Goal: Transaction & Acquisition: Purchase product/service

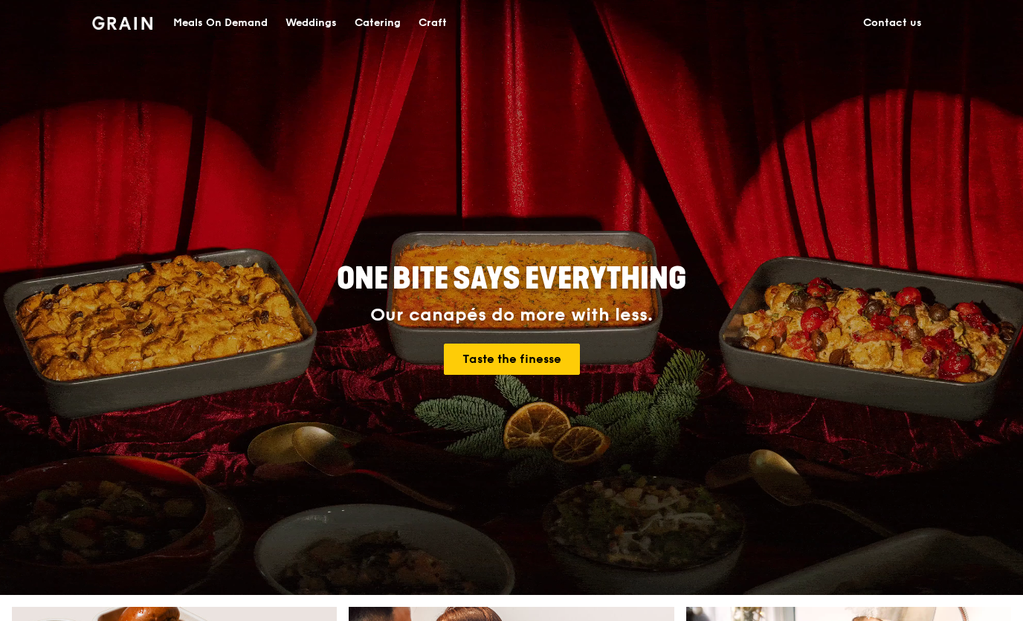
click at [216, 23] on div "Meals On Demand" at bounding box center [220, 23] width 94 height 45
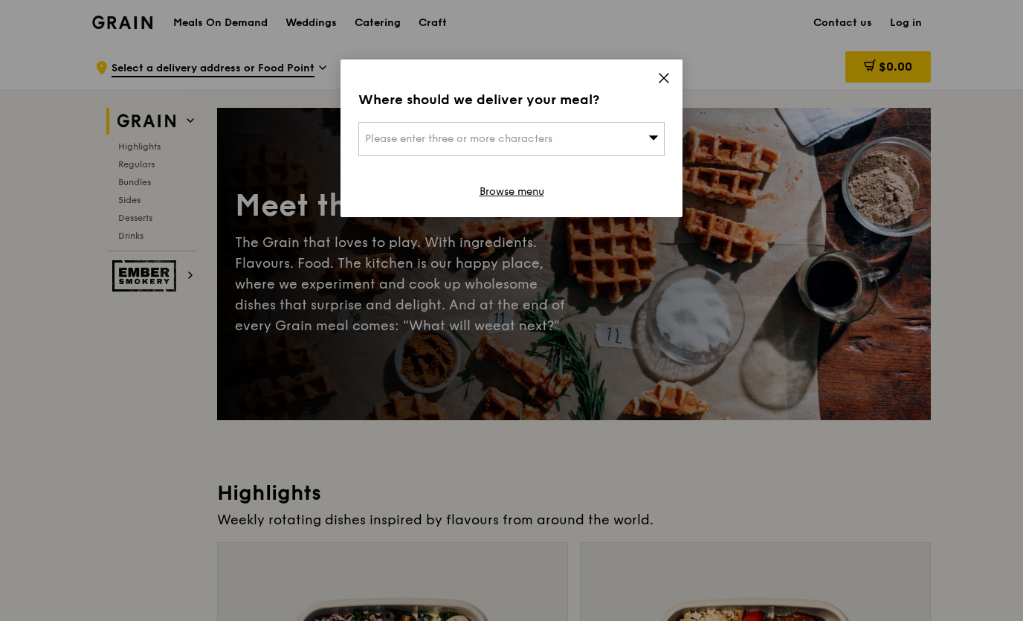
click at [640, 148] on div "Please enter three or more characters" at bounding box center [511, 139] width 306 height 34
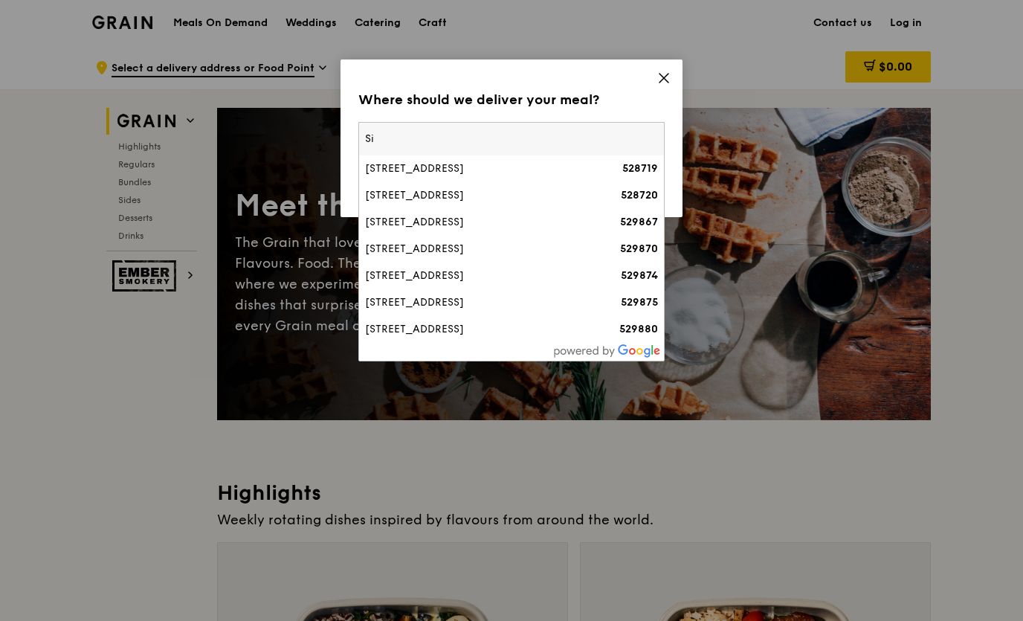
type input "S"
type input "520138"
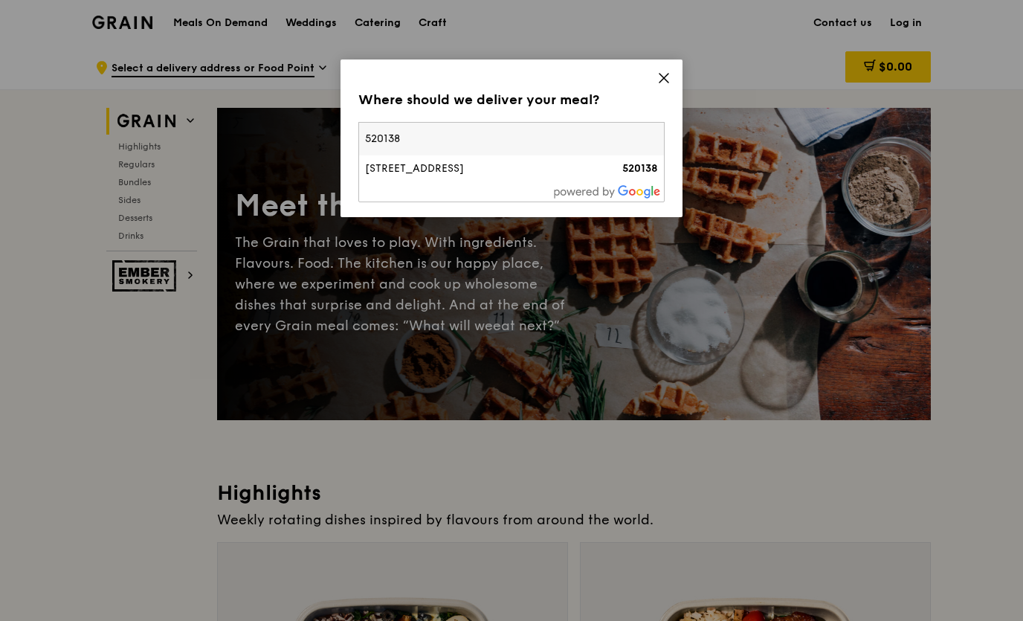
click at [462, 180] on li "[STREET_ADDRESS] 520138" at bounding box center [511, 168] width 305 height 27
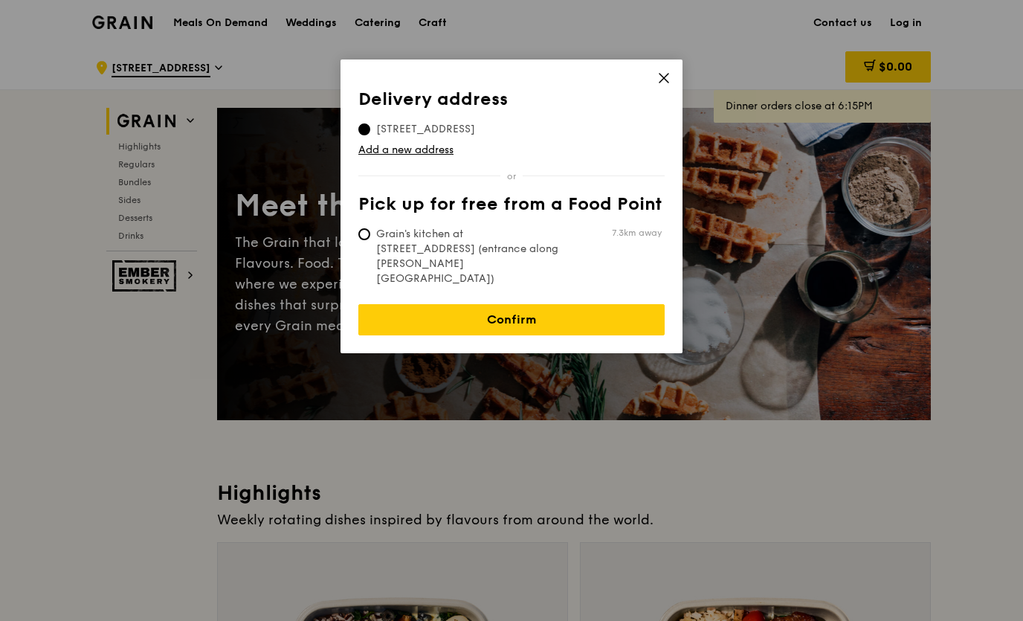
click at [616, 304] on link "Confirm" at bounding box center [511, 319] width 306 height 31
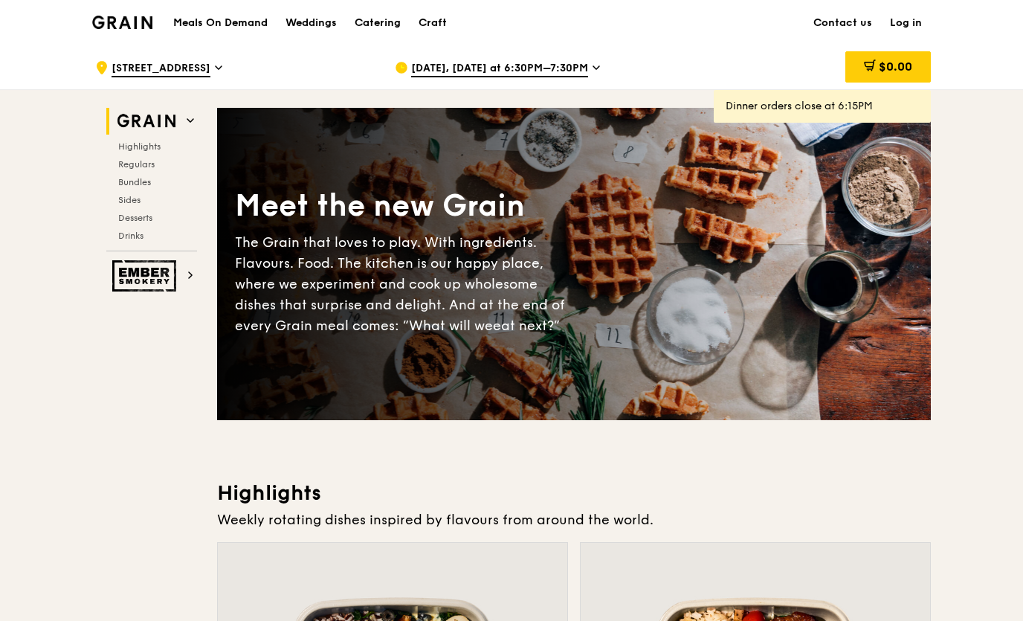
click at [593, 71] on icon at bounding box center [596, 67] width 7 height 13
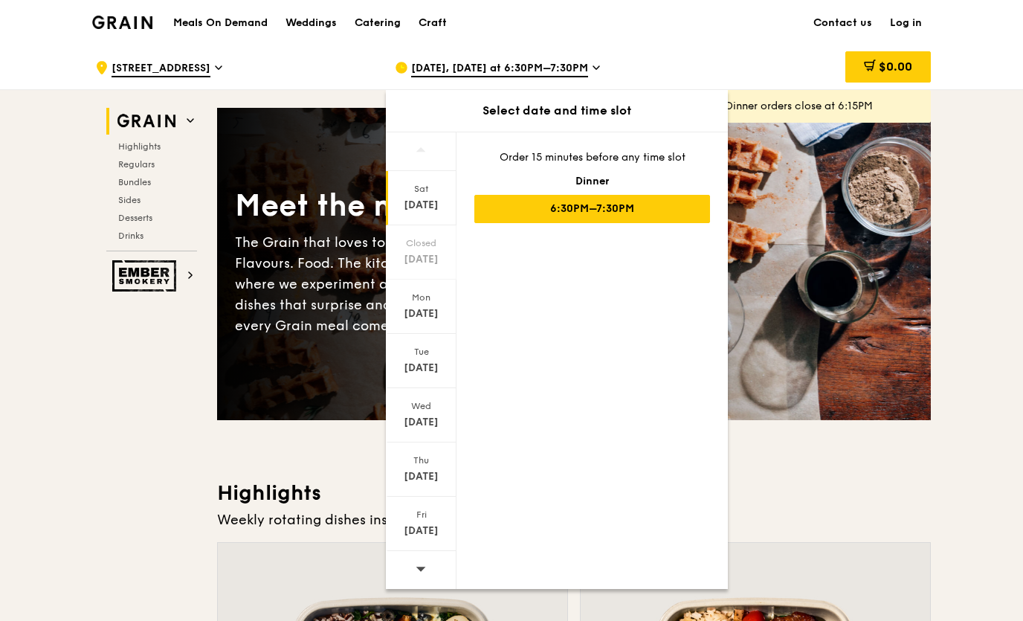
click at [434, 308] on div "[DATE]" at bounding box center [421, 313] width 66 height 15
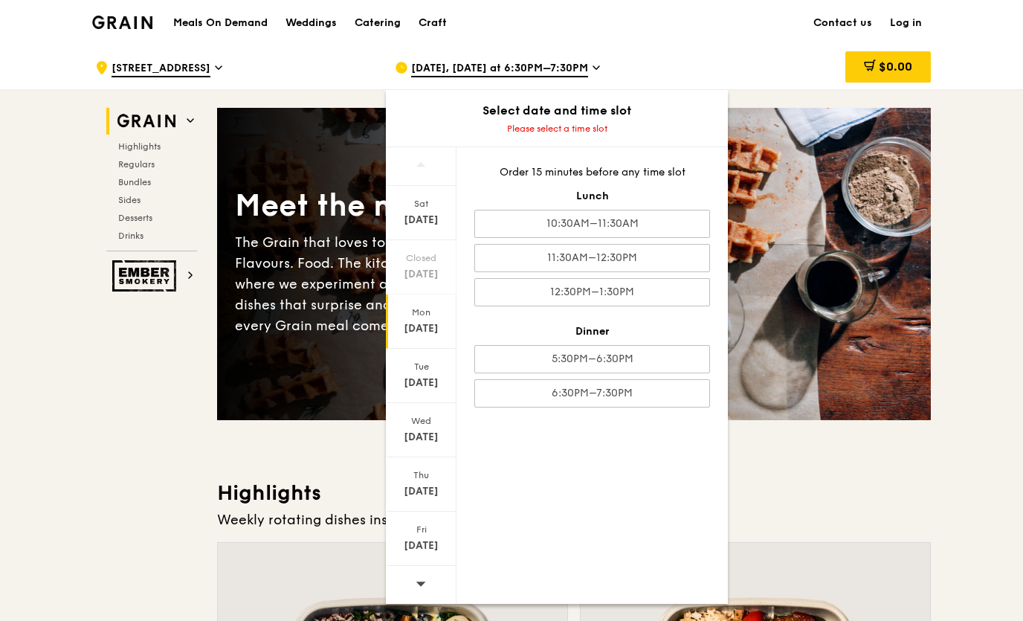
click at [647, 364] on div "5:30PM–6:30PM" at bounding box center [593, 359] width 236 height 28
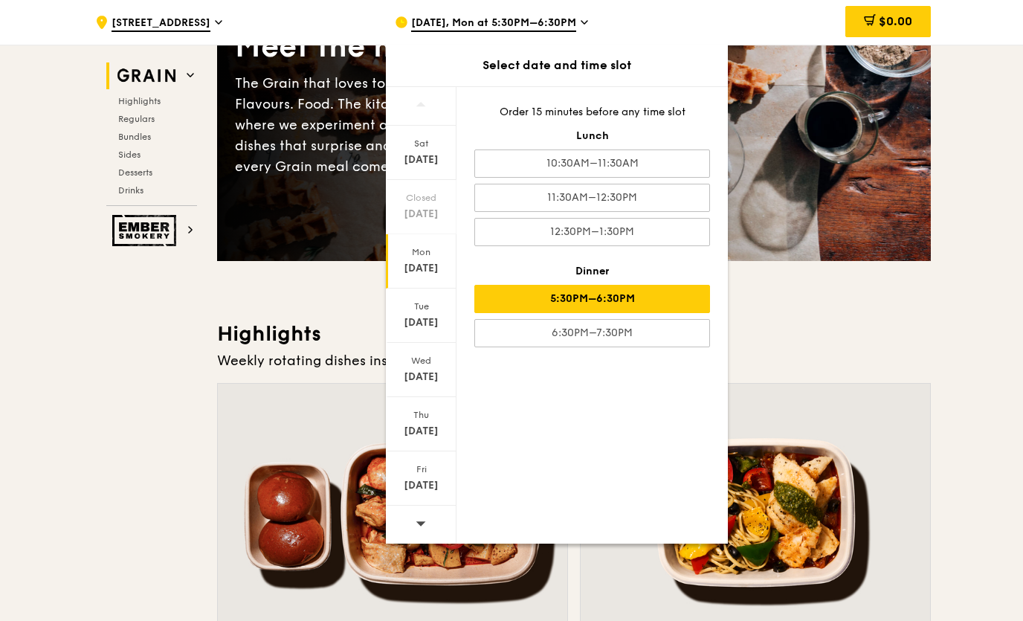
scroll to position [158, 0]
click at [665, 303] on div "5:30PM–6:30PM" at bounding box center [593, 299] width 236 height 28
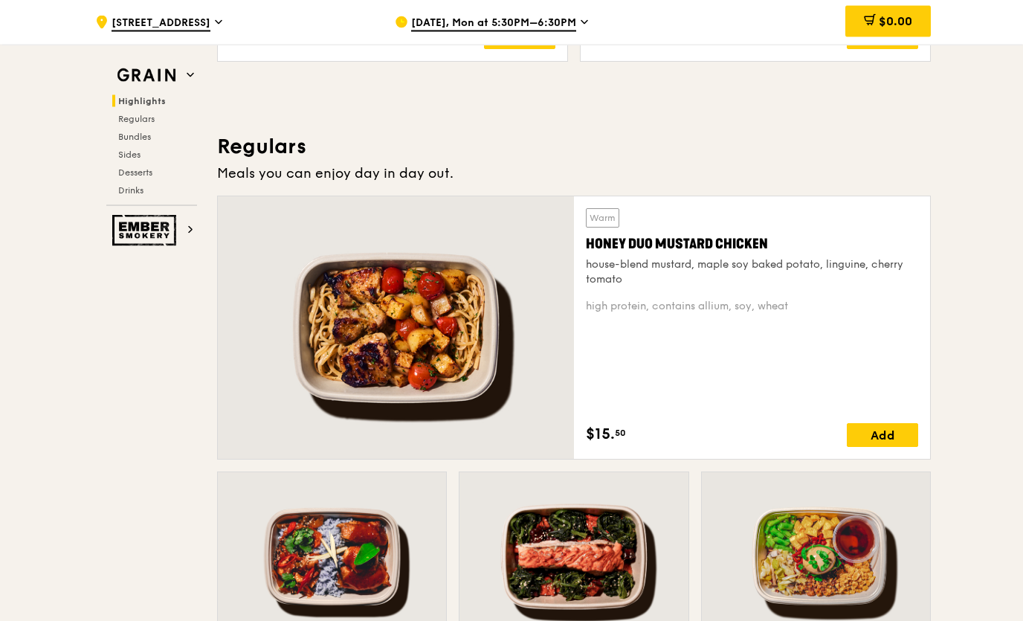
scroll to position [914, 0]
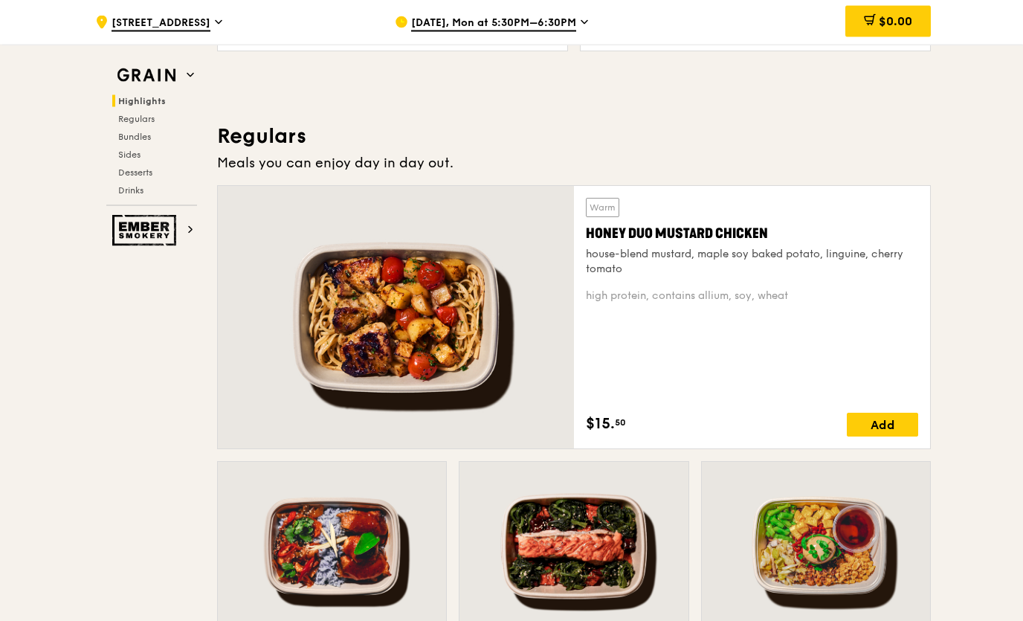
click at [859, 275] on div "house-blend mustard, maple soy baked potato, linguine, cherry tomato" at bounding box center [752, 263] width 332 height 30
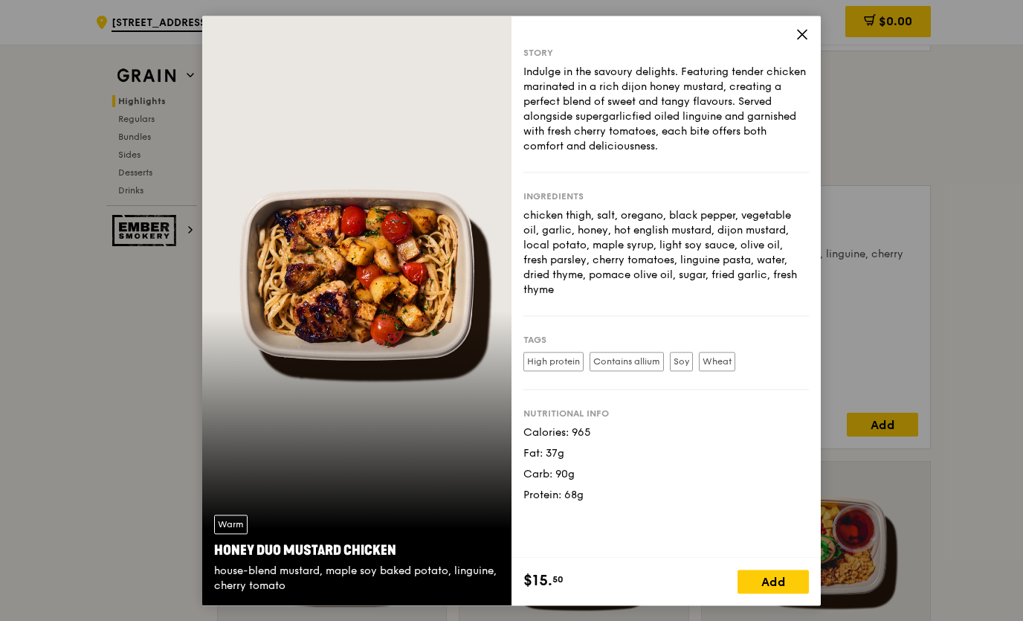
click at [806, 41] on icon at bounding box center [802, 34] width 13 height 13
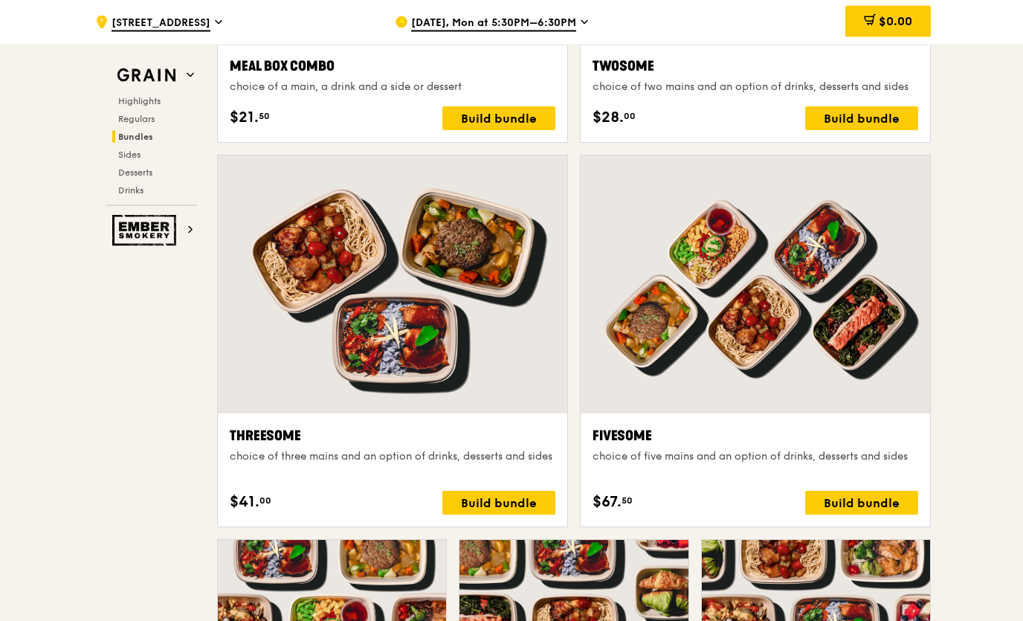
scroll to position [2479, 0]
click at [890, 286] on div at bounding box center [756, 284] width 350 height 258
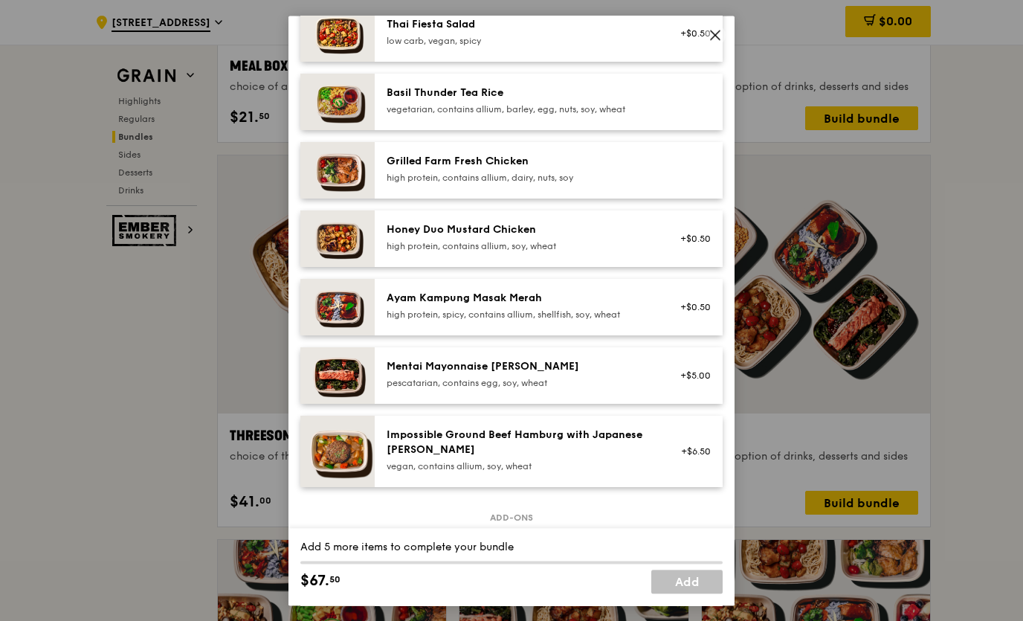
scroll to position [319, 0]
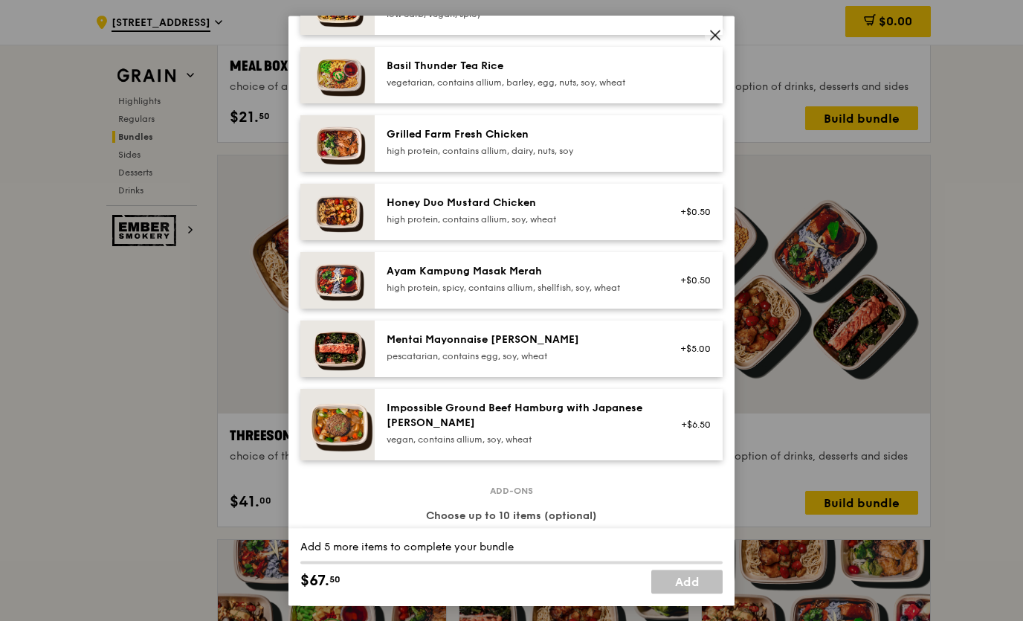
click at [568, 279] on div "Ayam Kampung Masak Merah" at bounding box center [520, 271] width 267 height 15
click at [596, 279] on div "Ayam Kampung Masak Merah" at bounding box center [520, 271] width 267 height 15
